Goal: Transaction & Acquisition: Purchase product/service

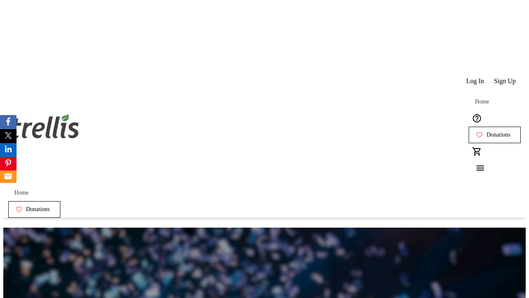
click at [505, 77] on span "Sign Up" at bounding box center [505, 80] width 22 height 7
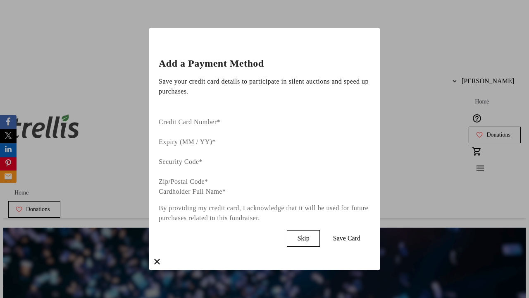
click at [309, 234] on span "Skip" at bounding box center [303, 237] width 12 height 7
click at [486, 131] on span "Donations" at bounding box center [498, 134] width 24 height 7
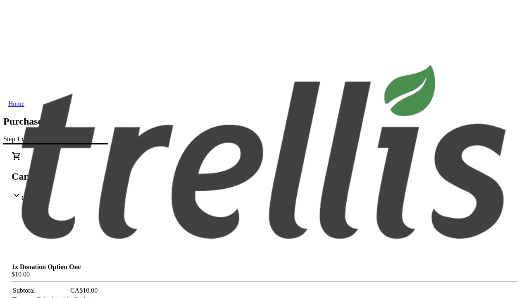
select select "CA"
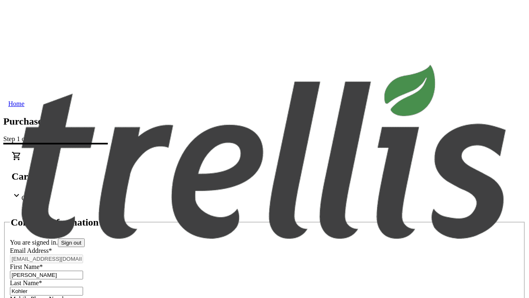
type input "[STREET_ADDRESS][PERSON_NAME]"
type input "Kelowna"
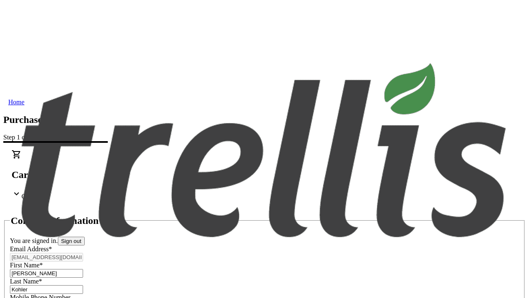
select select "BC"
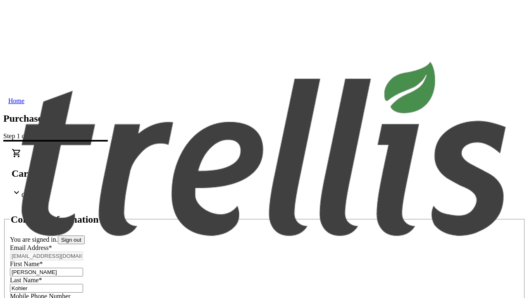
type input "Kelowna"
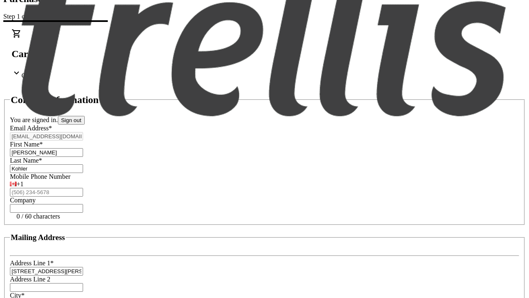
type input "V1Y 0C2"
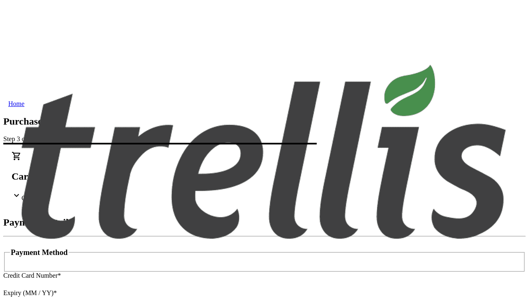
type input "V1Y 0C2"
